Goal: Information Seeking & Learning: Learn about a topic

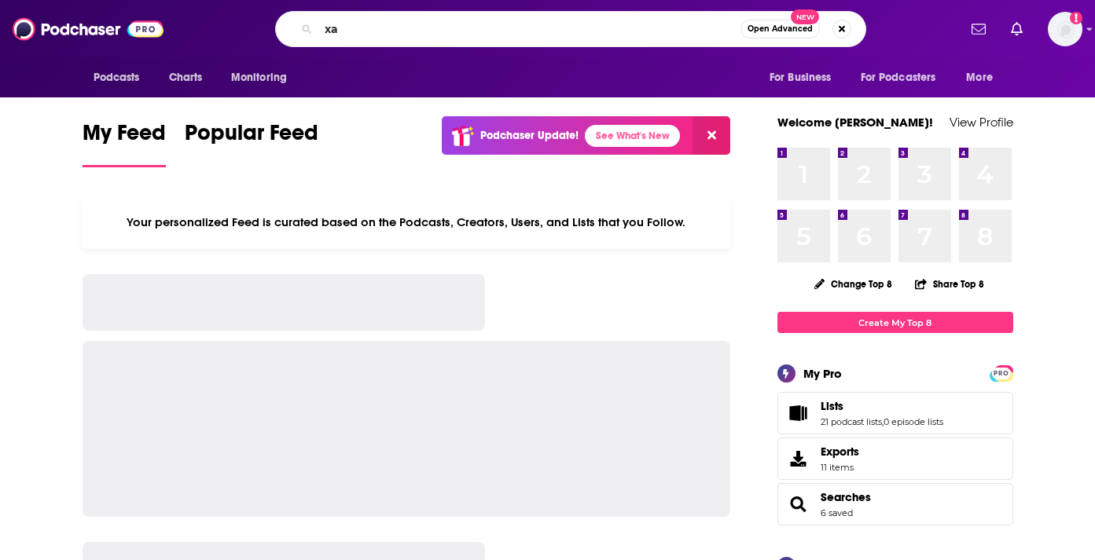
type input "x"
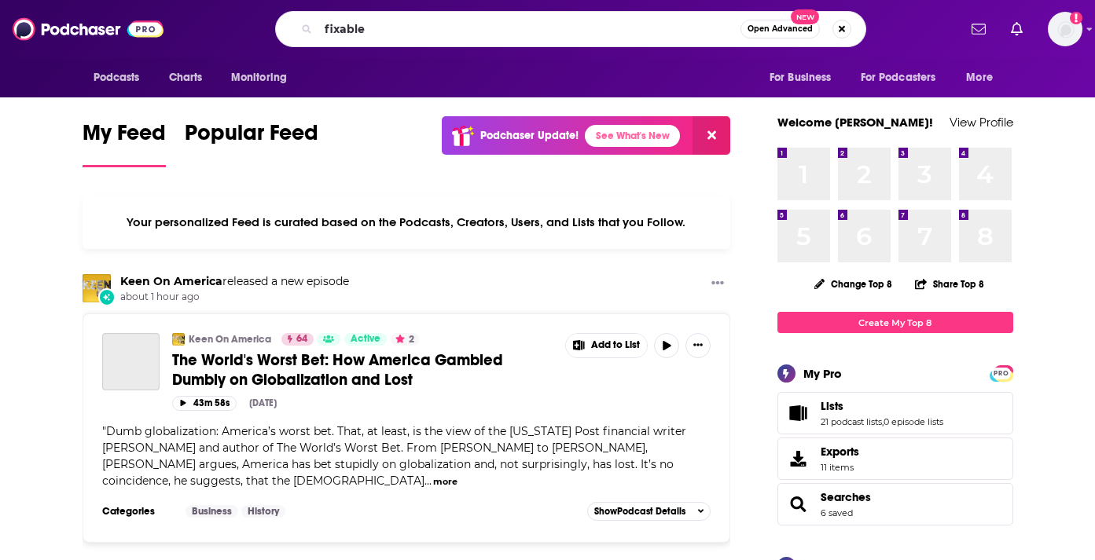
type input "fixable"
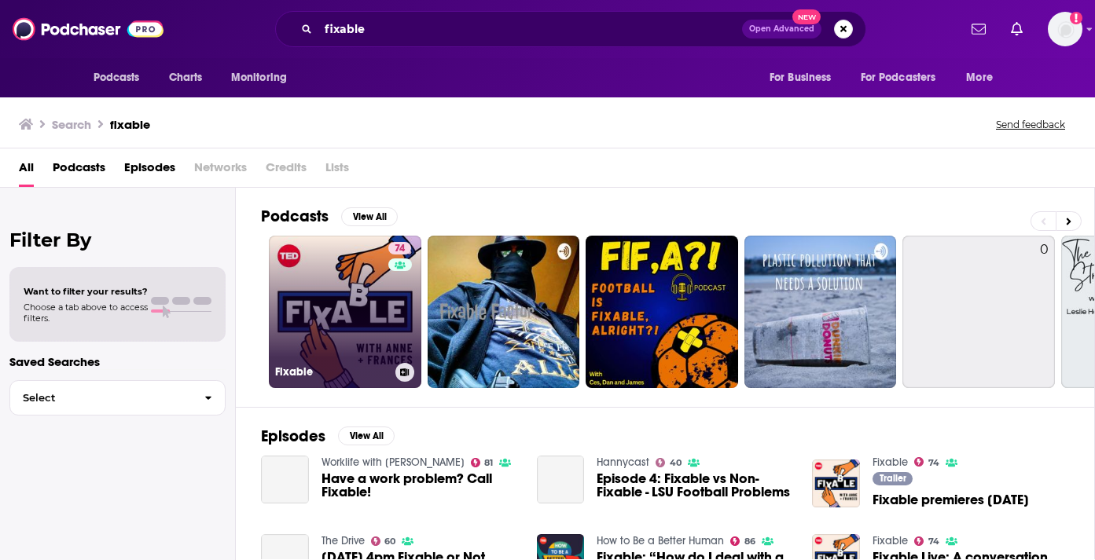
click at [337, 302] on link "74 Fixable" at bounding box center [345, 312] width 152 height 152
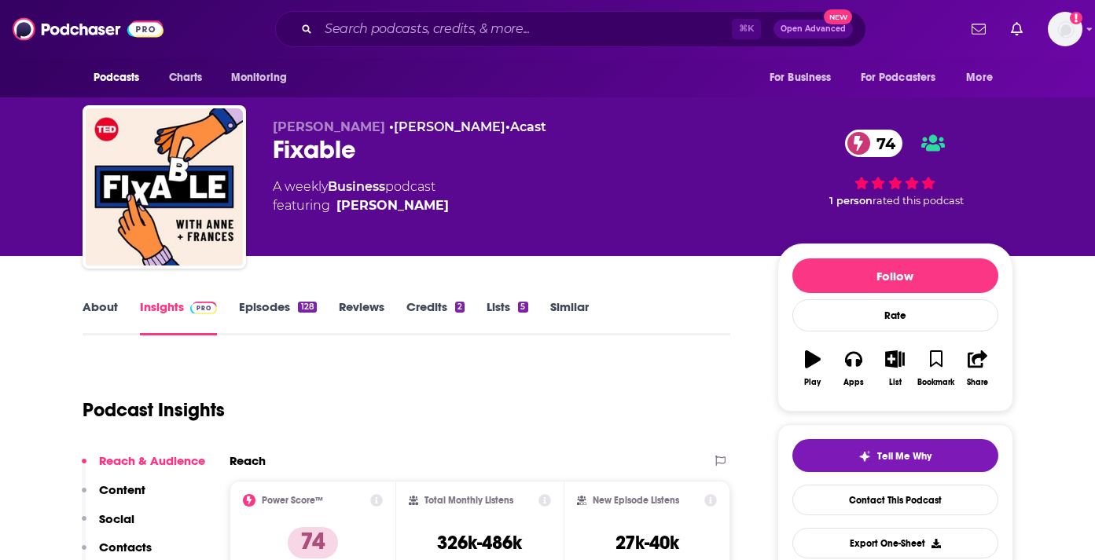
click at [101, 314] on link "About" at bounding box center [100, 317] width 35 height 36
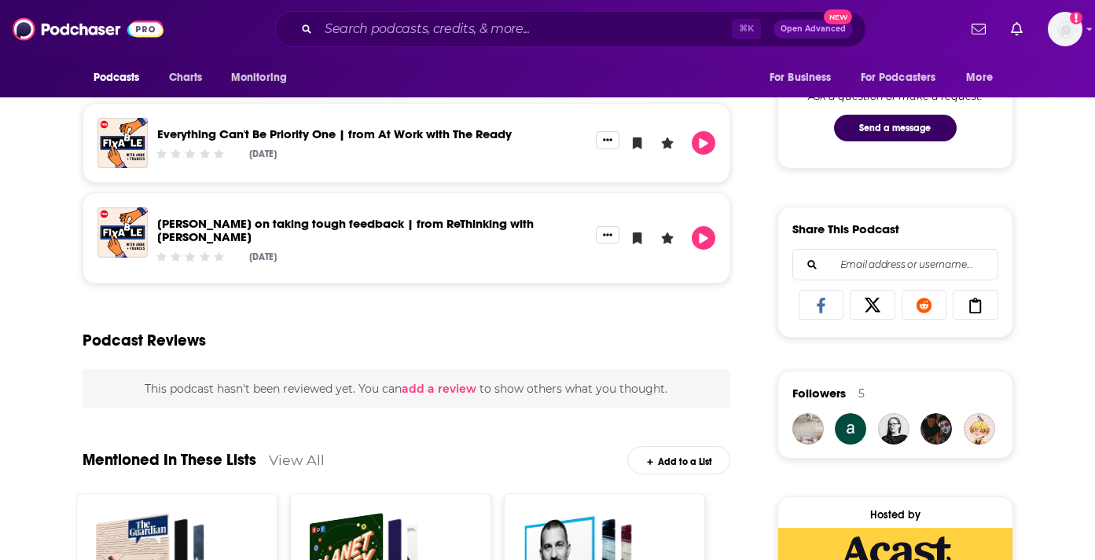
scroll to position [834, 0]
